Goal: Task Accomplishment & Management: Manage account settings

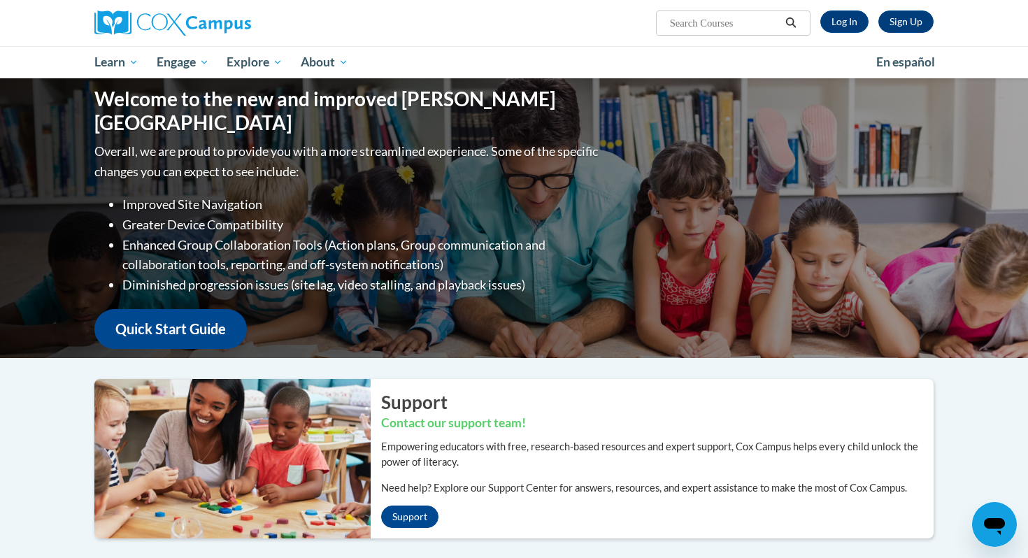
click at [849, 8] on div "Sign Up Log In Search Search..." at bounding box center [657, 18] width 573 height 36
click at [846, 17] on link "Log In" at bounding box center [844, 21] width 48 height 22
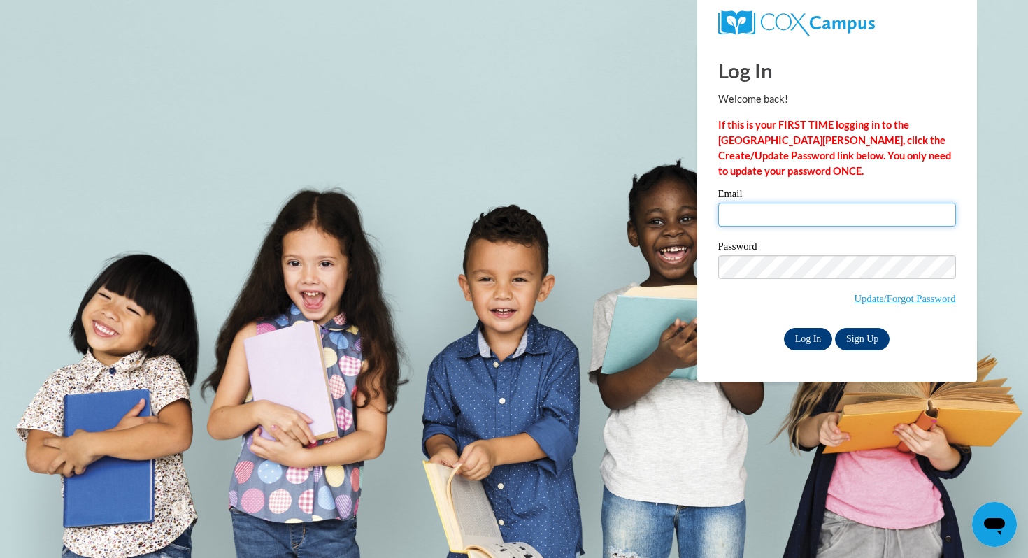
type input "cjohnson1@mtsd.k12.wi.us"
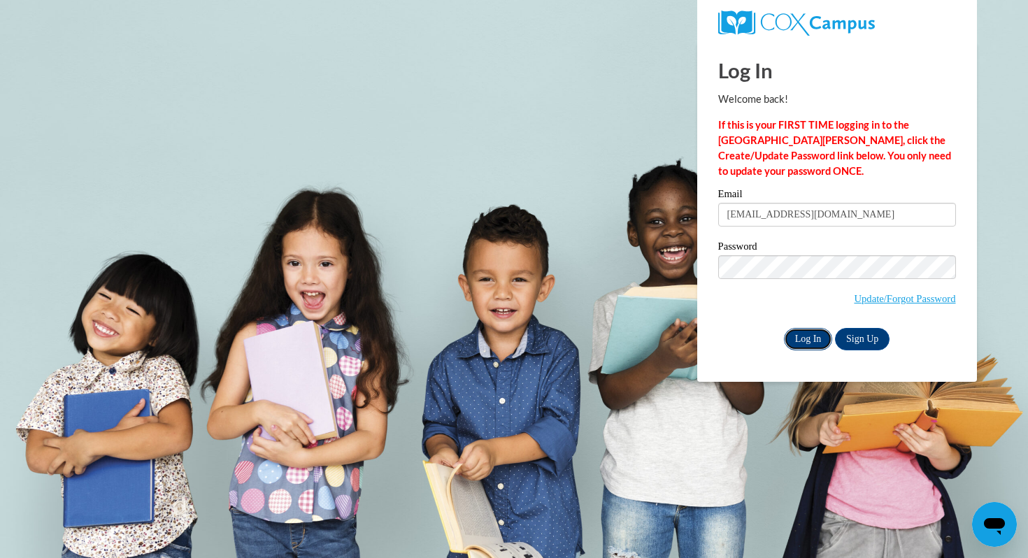
click at [806, 341] on input "Log In" at bounding box center [808, 339] width 49 height 22
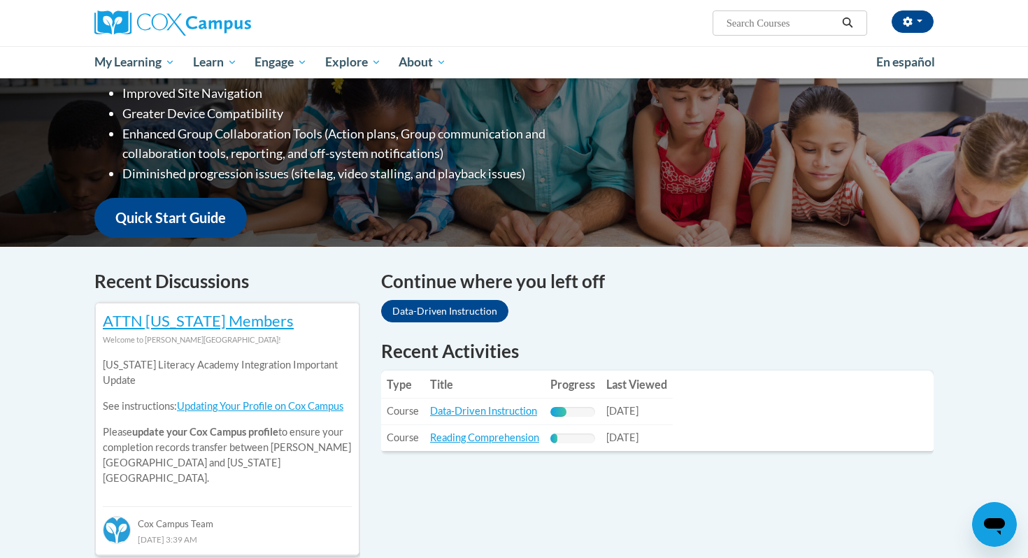
scroll to position [255, 0]
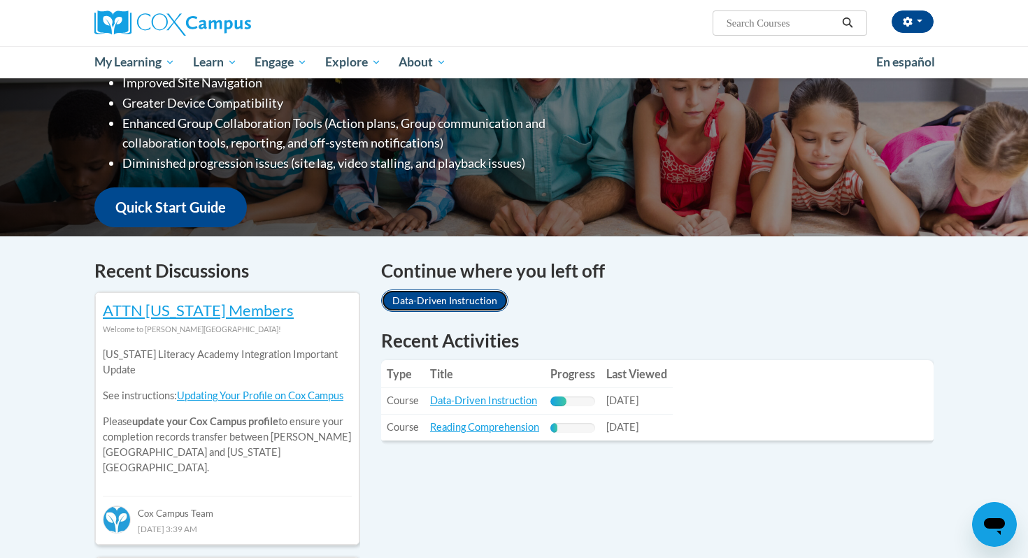
click at [480, 301] on link "Data-Driven Instruction" at bounding box center [444, 301] width 127 height 22
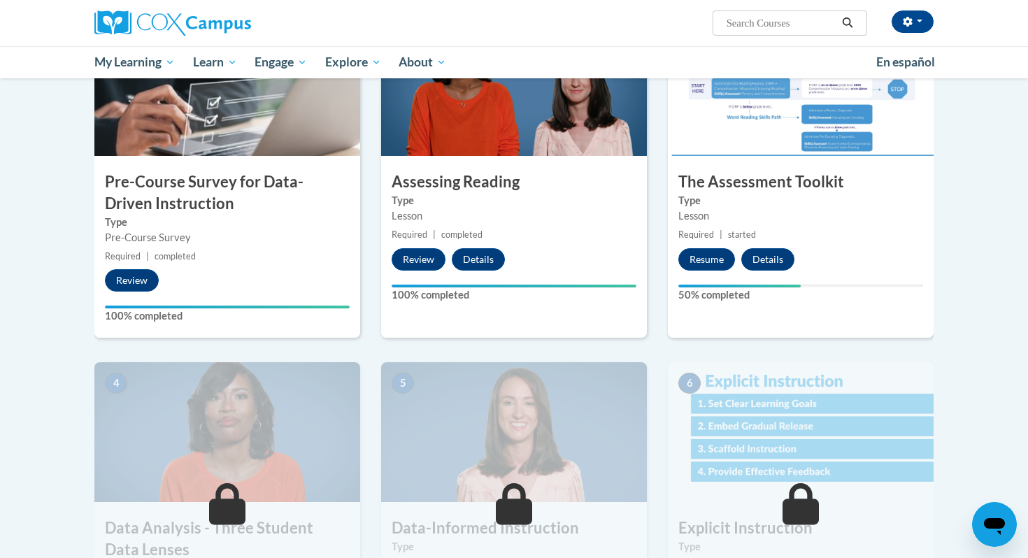
scroll to position [397, 0]
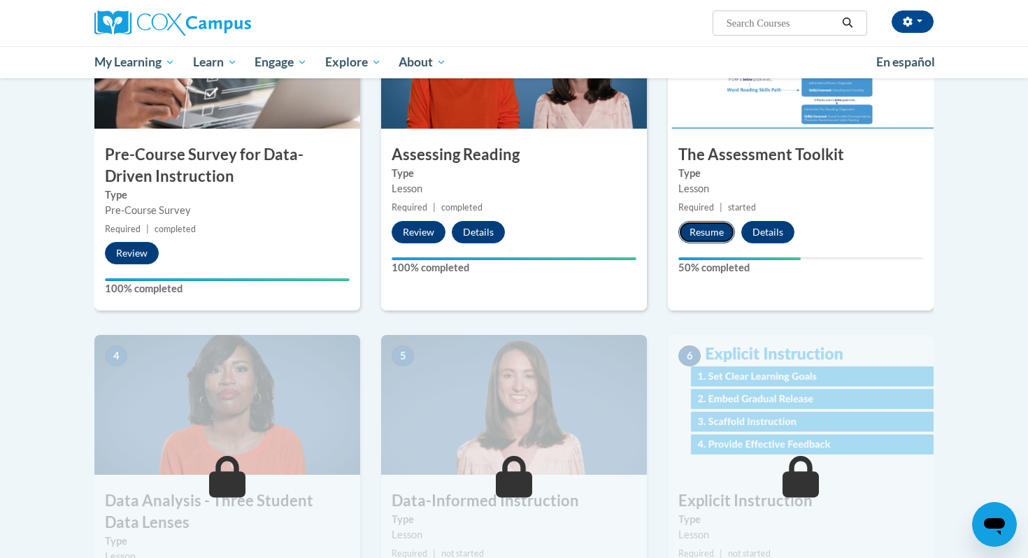
click at [702, 241] on button "Resume" at bounding box center [706, 232] width 57 height 22
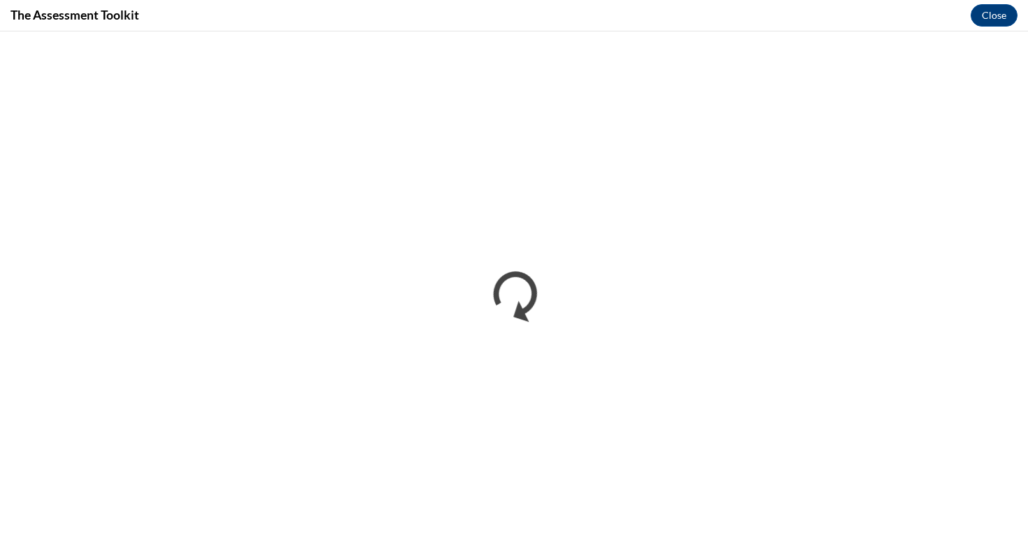
scroll to position [0, 0]
